Goal: Find specific page/section

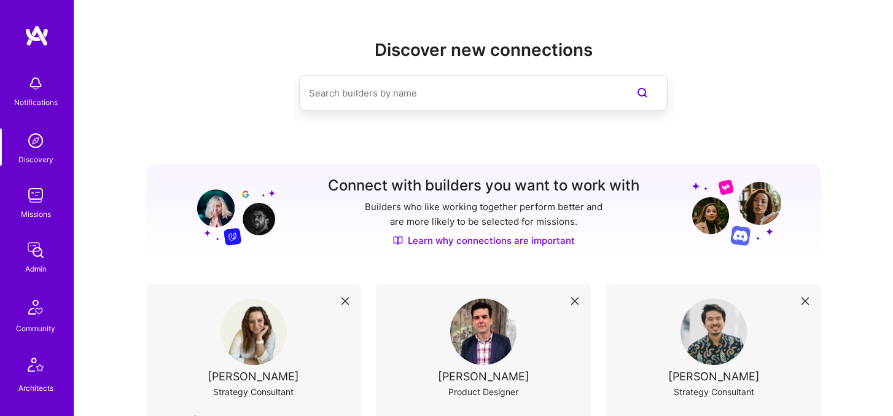
click at [30, 198] on img at bounding box center [35, 195] width 25 height 25
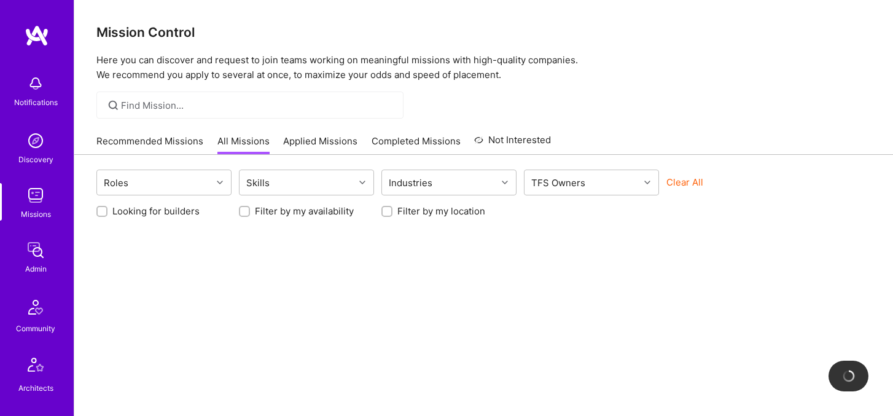
click at [678, 185] on button "Clear All" at bounding box center [684, 182] width 37 height 13
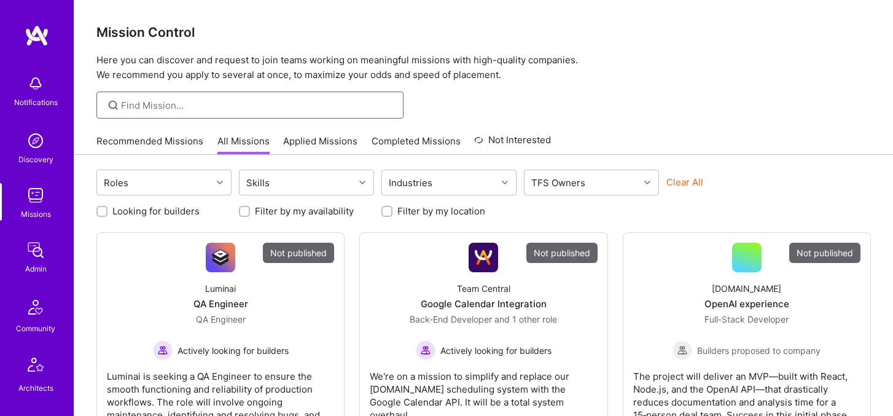
click at [258, 104] on input at bounding box center [257, 105] width 273 height 13
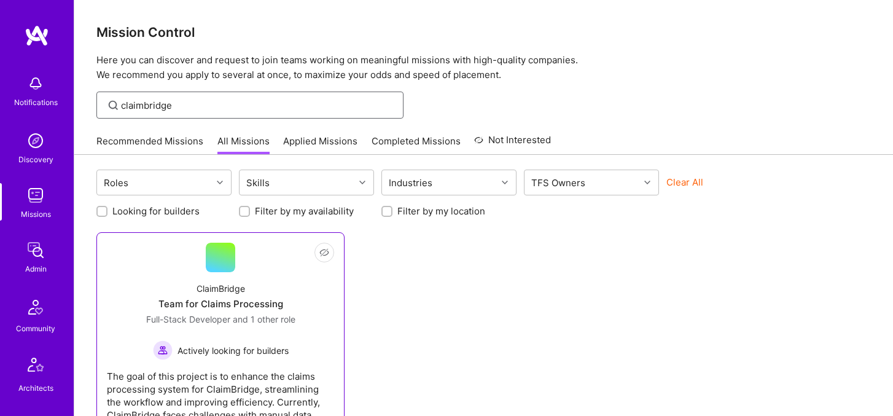
type input "claimbridge"
click at [250, 311] on div "ClaimBridge Team for Claims Processing Full-Stack Developer and 1 other role Ac…" at bounding box center [220, 316] width 227 height 88
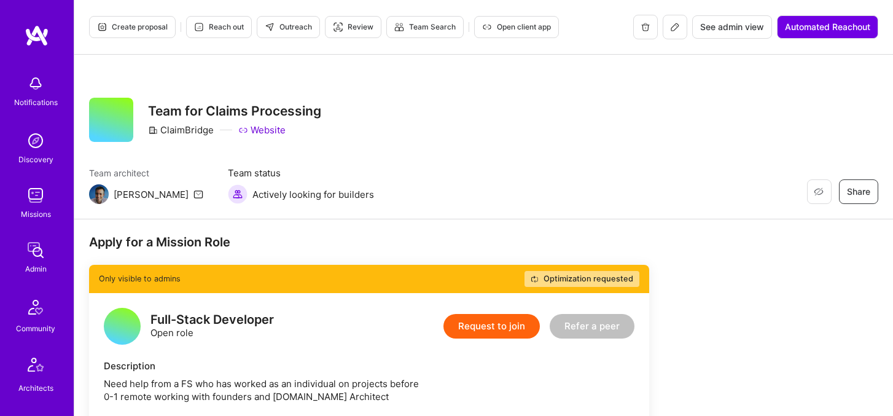
click at [673, 36] on button at bounding box center [675, 27] width 25 height 25
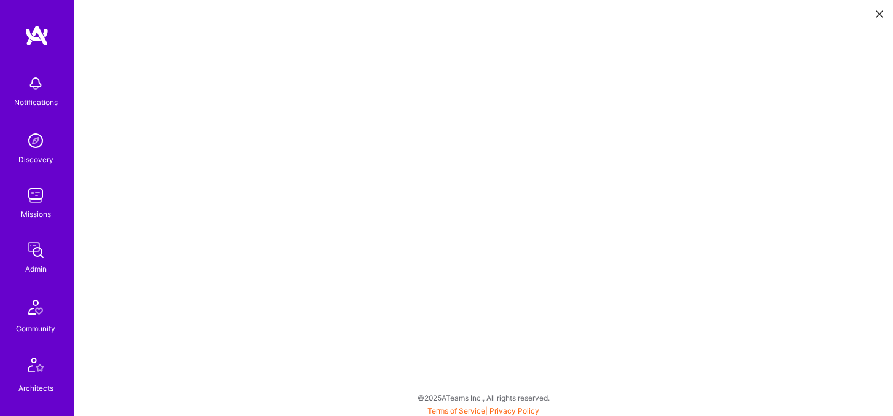
scroll to position [3, 0]
